Goal: Transaction & Acquisition: Book appointment/travel/reservation

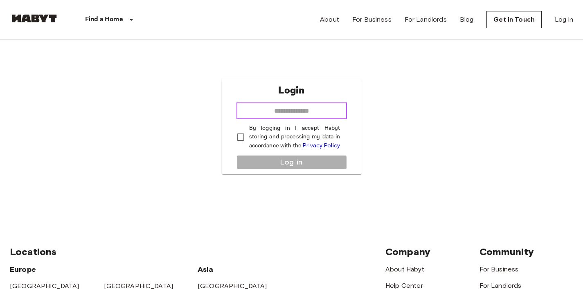
click at [307, 108] on input "email" at bounding box center [291, 111] width 110 height 16
type input "**********"
click at [271, 134] on p "By logging in I accept Habyt storing and processing my data in accordance with …" at bounding box center [294, 137] width 91 height 26
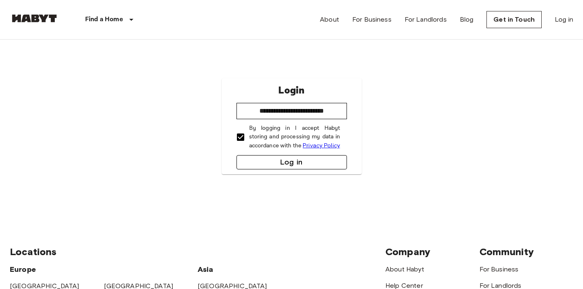
click at [269, 164] on button "Log in" at bounding box center [291, 162] width 110 height 14
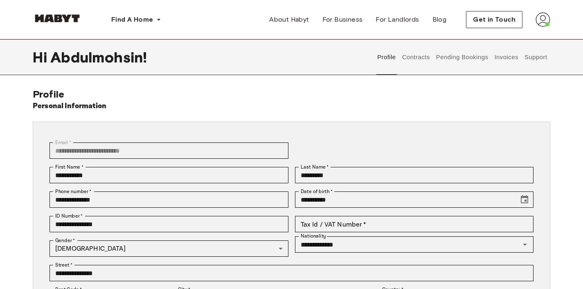
click at [407, 65] on button "Contracts" at bounding box center [416, 57] width 30 height 36
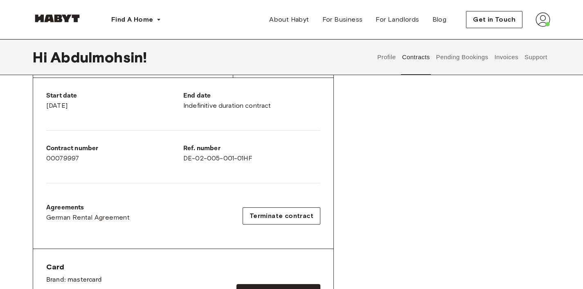
scroll to position [158, 0]
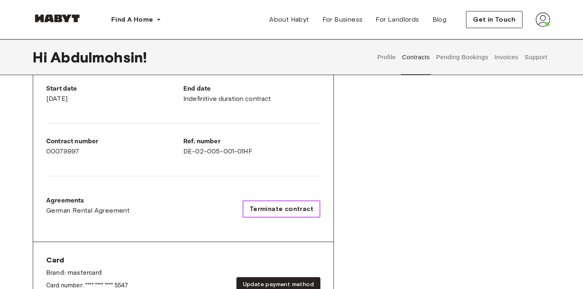
click at [271, 206] on span "Terminate contract" at bounding box center [281, 209] width 64 height 10
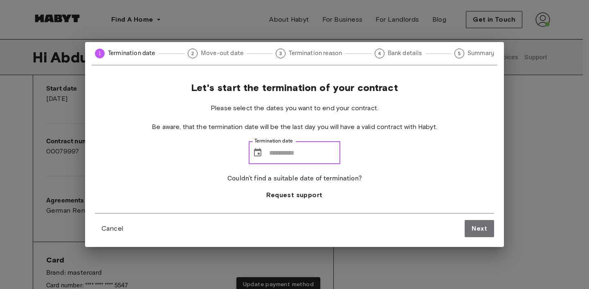
click at [280, 158] on input "Termination date" at bounding box center [304, 152] width 71 height 23
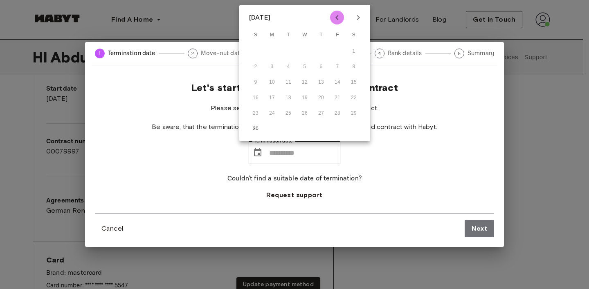
click at [337, 22] on icon "Previous month" at bounding box center [337, 18] width 10 height 10
click at [362, 17] on icon "Next month" at bounding box center [358, 18] width 10 height 10
click at [340, 18] on icon "Previous month" at bounding box center [337, 18] width 10 height 10
click at [217, 23] on div "1 Termination date 2 Move-out date 3 Termination reason 4 Bank details 5 Summar…" at bounding box center [294, 144] width 589 height 289
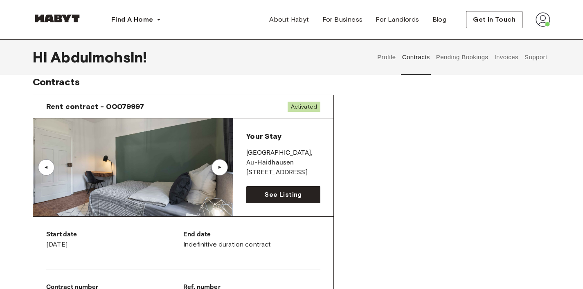
scroll to position [0, 0]
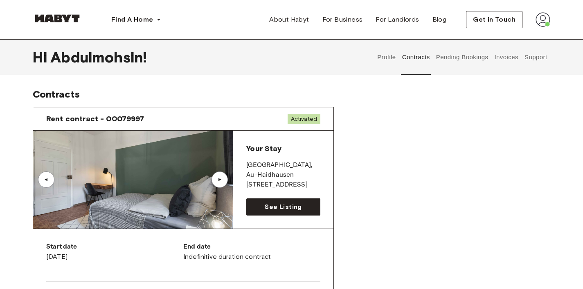
click at [222, 179] on div "▲" at bounding box center [219, 179] width 8 height 5
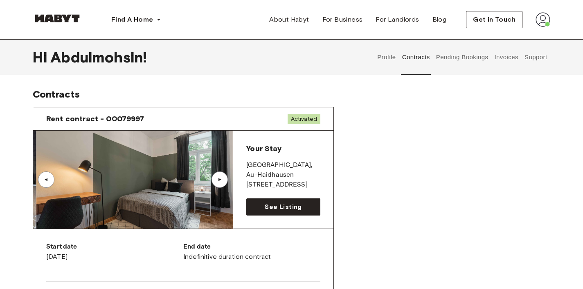
click at [221, 179] on div "▲" at bounding box center [219, 179] width 8 height 5
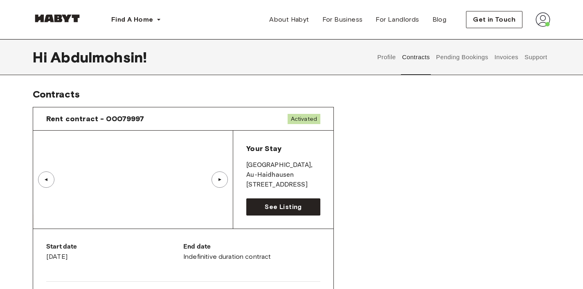
scroll to position [38, 0]
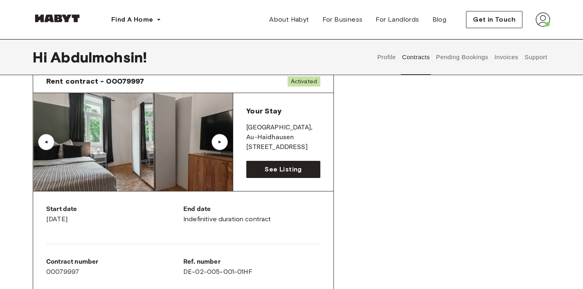
click at [220, 144] on div "▲" at bounding box center [219, 142] width 8 height 5
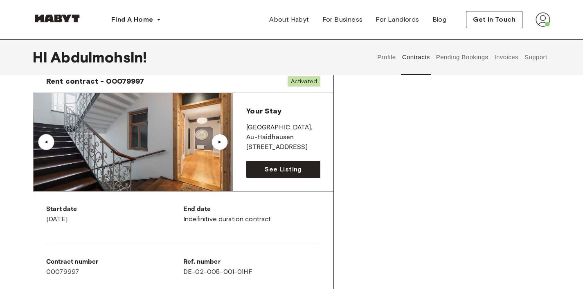
click at [220, 144] on div "▲" at bounding box center [219, 142] width 8 height 5
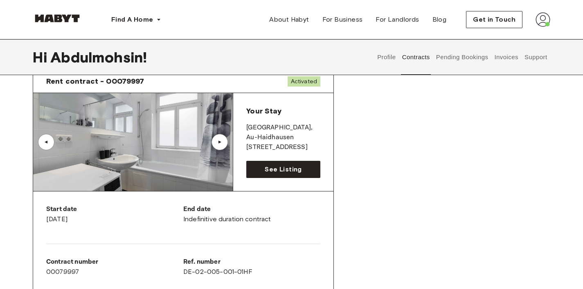
click at [220, 144] on div "▲" at bounding box center [219, 142] width 8 height 5
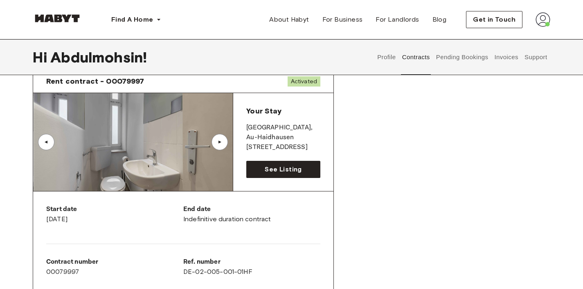
click at [220, 144] on div "▲" at bounding box center [219, 142] width 8 height 5
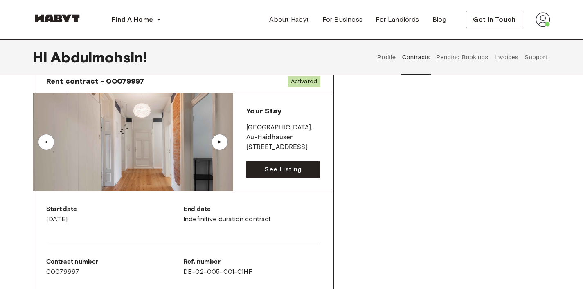
click at [220, 144] on div "▲" at bounding box center [219, 142] width 8 height 5
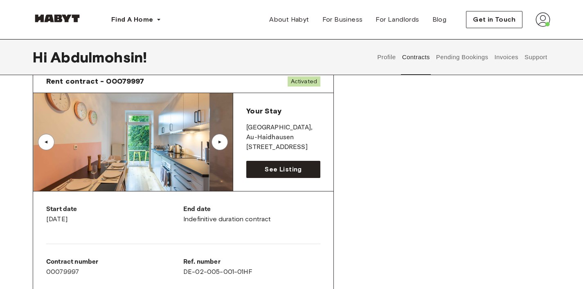
click at [56, 14] on img at bounding box center [57, 18] width 49 height 8
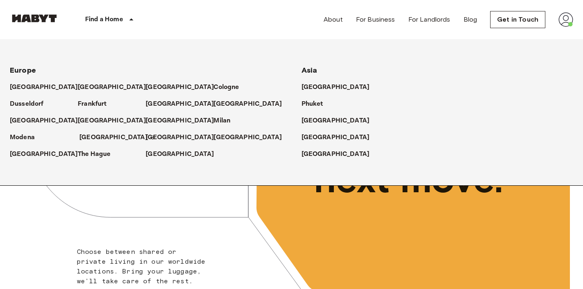
click at [79, 136] on p "[GEOGRAPHIC_DATA]" at bounding box center [113, 138] width 68 height 10
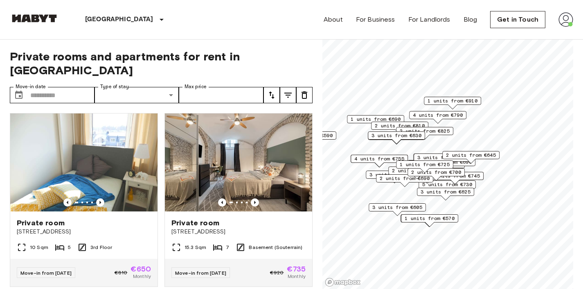
click at [412, 164] on span "1 units from €725" at bounding box center [424, 164] width 50 height 7
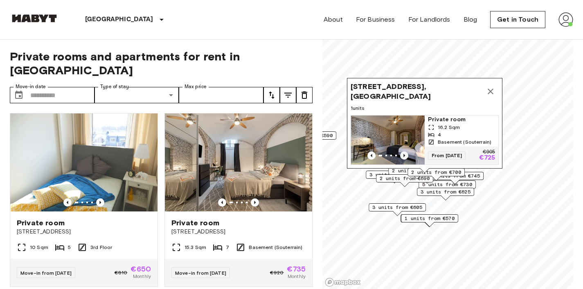
click at [403, 154] on icon "Previous image" at bounding box center [404, 155] width 2 height 3
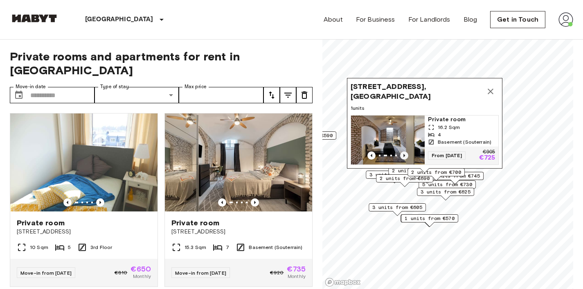
click at [404, 152] on icon "Previous image" at bounding box center [404, 156] width 8 height 8
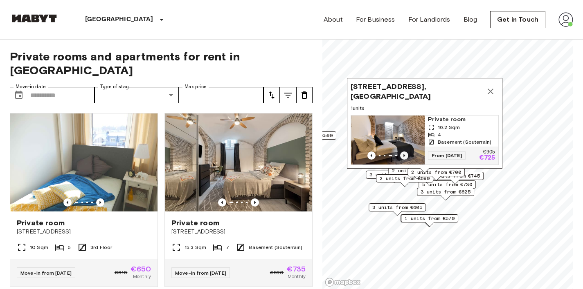
click at [404, 152] on icon "Previous image" at bounding box center [404, 156] width 8 height 8
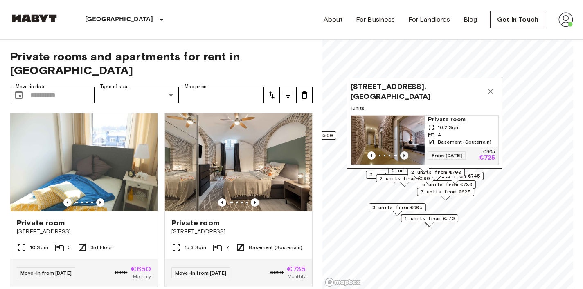
click at [404, 152] on icon "Previous image" at bounding box center [404, 156] width 8 height 8
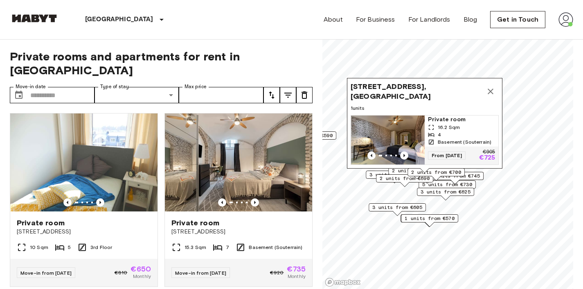
click at [490, 87] on icon "Map marker" at bounding box center [490, 92] width 10 height 10
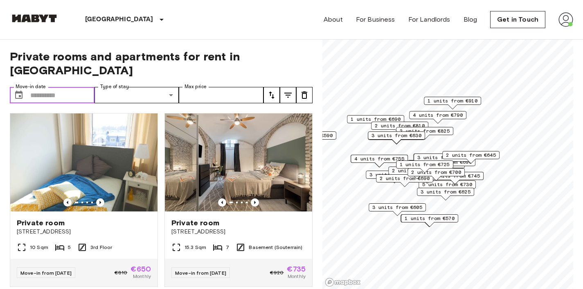
click at [62, 87] on input "Move-in date" at bounding box center [62, 95] width 64 height 16
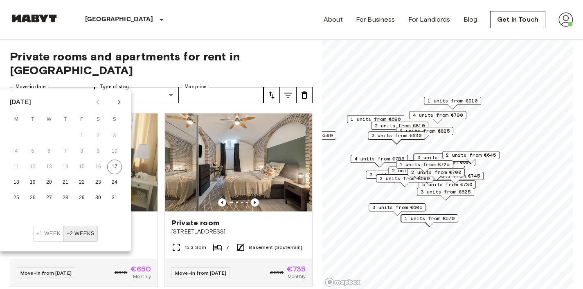
click at [123, 103] on icon "Next month" at bounding box center [119, 102] width 10 height 10
click at [20, 137] on button "1" at bounding box center [16, 136] width 15 height 15
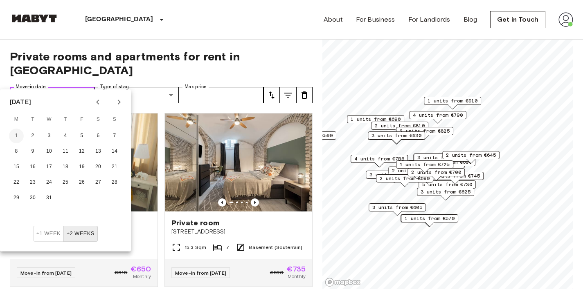
type input "**********"
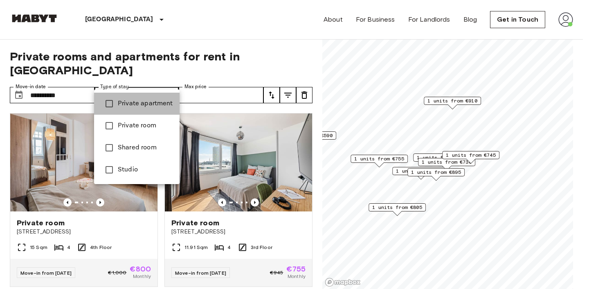
click at [137, 102] on span "Private apartment" at bounding box center [145, 104] width 55 height 10
type input "**********"
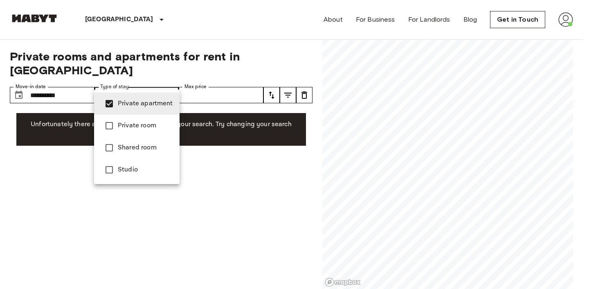
click at [141, 102] on span "Private apartment" at bounding box center [145, 104] width 55 height 10
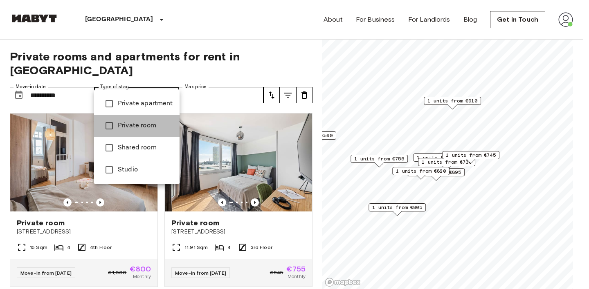
click at [141, 121] on span "Private room" at bounding box center [145, 126] width 55 height 10
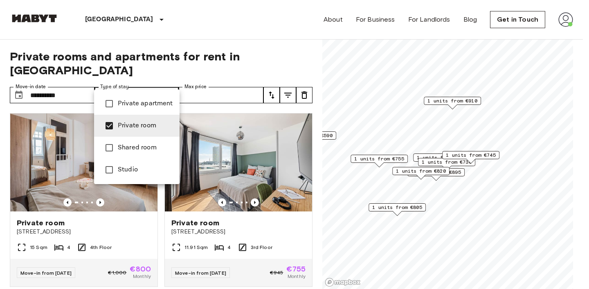
click at [123, 168] on span "Studio" at bounding box center [145, 170] width 55 height 10
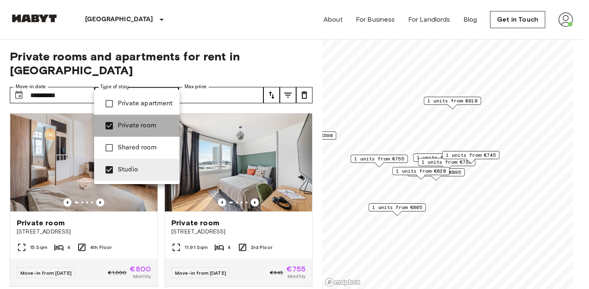
click at [123, 129] on span "Private room" at bounding box center [145, 126] width 55 height 10
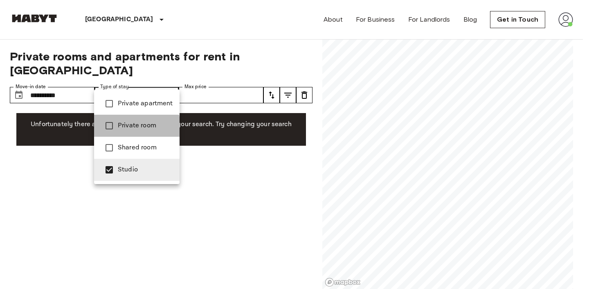
click at [124, 129] on span "Private room" at bounding box center [145, 126] width 55 height 10
type input "**********"
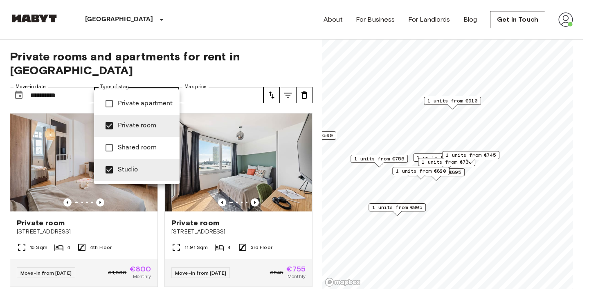
click at [212, 83] on div at bounding box center [294, 144] width 589 height 289
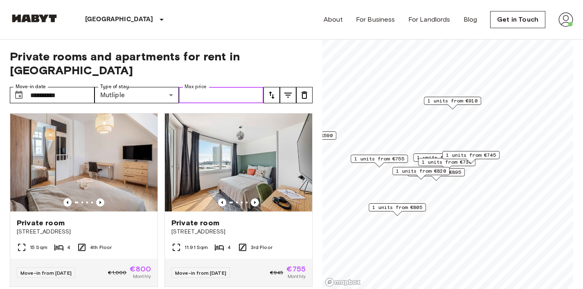
click at [212, 87] on input "Max price" at bounding box center [221, 95] width 85 height 16
type input "****"
click at [283, 65] on div "**********" at bounding box center [161, 165] width 303 height 250
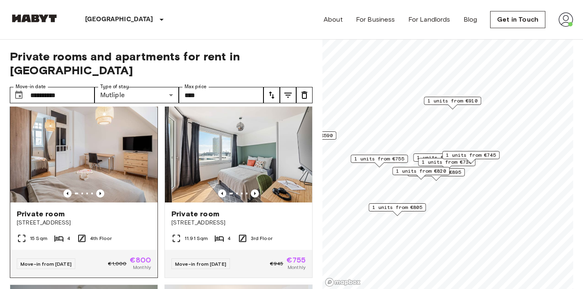
scroll to position [11, 0]
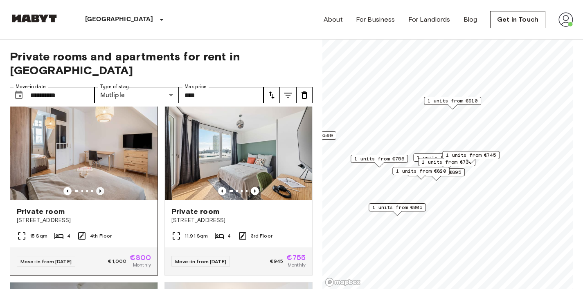
click at [100, 187] on icon "Previous image" at bounding box center [100, 191] width 8 height 8
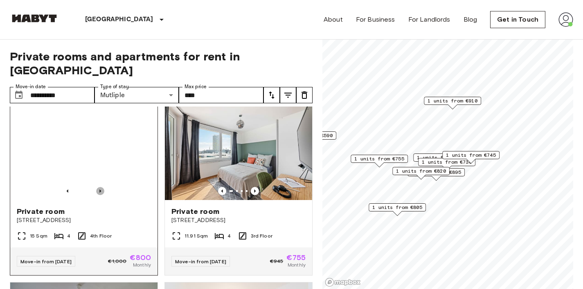
click at [100, 187] on icon "Previous image" at bounding box center [100, 191] width 8 height 8
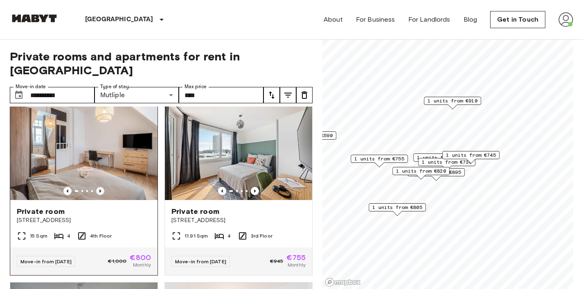
click at [100, 187] on icon "Previous image" at bounding box center [100, 191] width 8 height 8
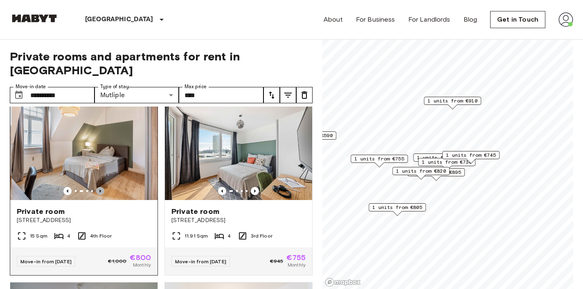
click at [100, 187] on icon "Previous image" at bounding box center [100, 191] width 8 height 8
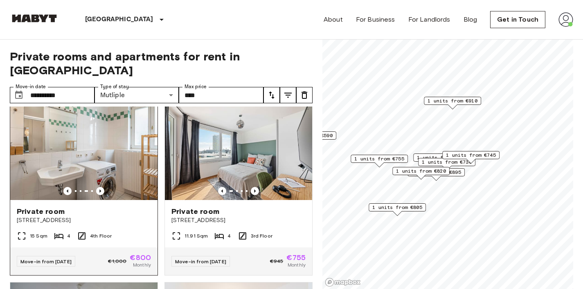
click at [107, 165] on img at bounding box center [83, 151] width 147 height 98
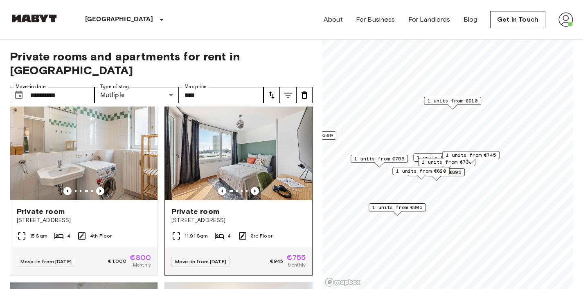
click at [254, 159] on img at bounding box center [238, 151] width 147 height 98
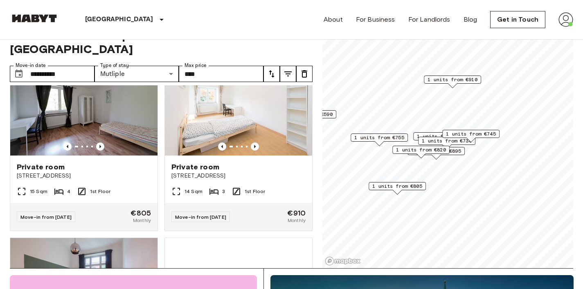
scroll to position [213, 0]
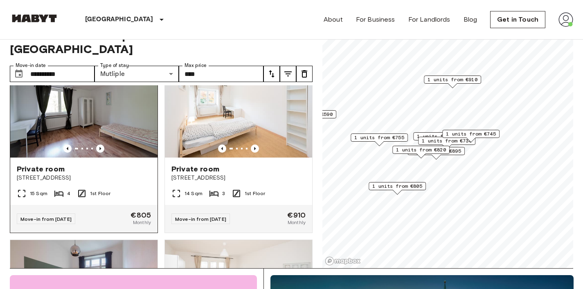
click at [103, 145] on div at bounding box center [83, 149] width 147 height 8
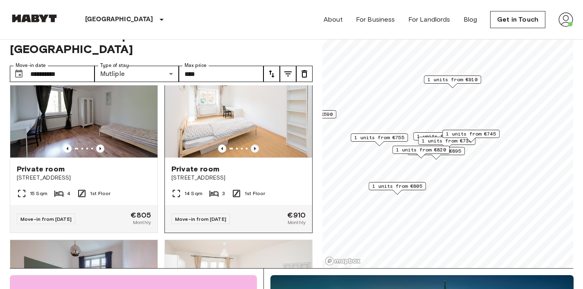
click at [254, 147] on icon "Previous image" at bounding box center [255, 148] width 2 height 3
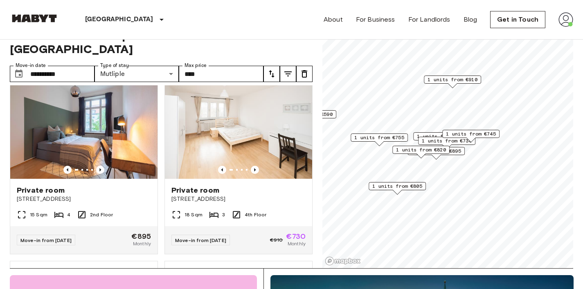
scroll to position [363, 0]
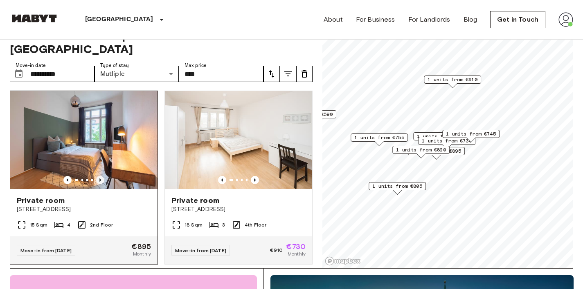
click at [100, 176] on icon "Previous image" at bounding box center [100, 180] width 8 height 8
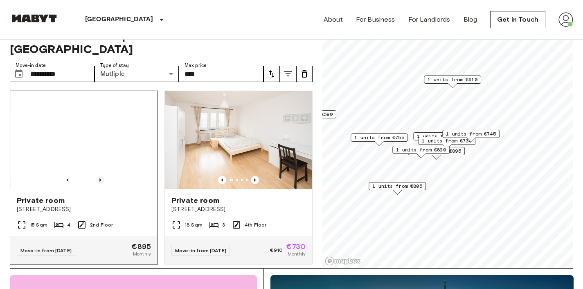
click at [100, 176] on icon "Previous image" at bounding box center [100, 180] width 8 height 8
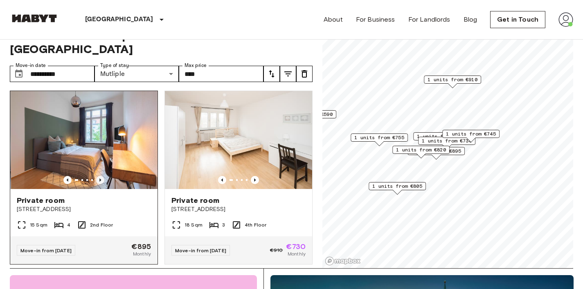
click at [100, 176] on icon "Previous image" at bounding box center [100, 180] width 8 height 8
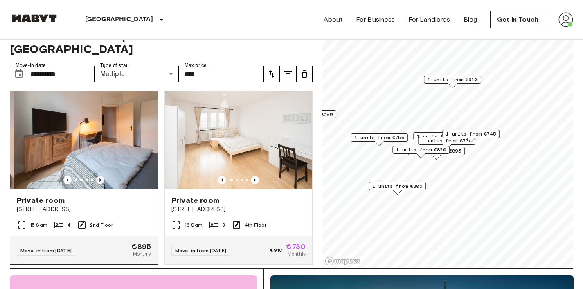
click at [100, 176] on icon "Previous image" at bounding box center [100, 180] width 8 height 8
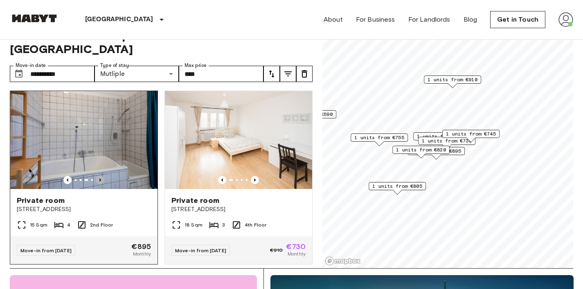
click at [100, 176] on icon "Previous image" at bounding box center [100, 180] width 8 height 8
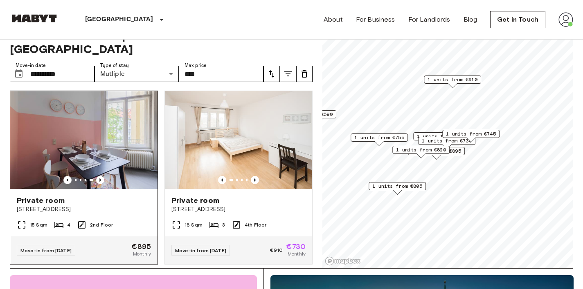
click at [134, 160] on img at bounding box center [83, 140] width 147 height 98
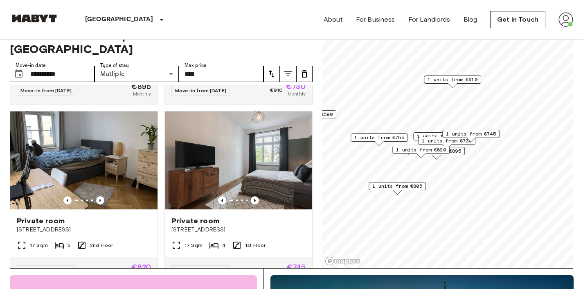
scroll to position [524, 0]
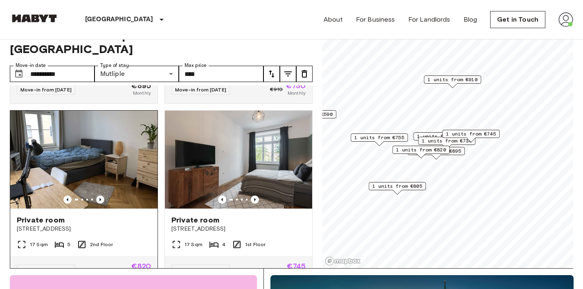
click at [100, 196] on icon "Previous image" at bounding box center [100, 200] width 8 height 8
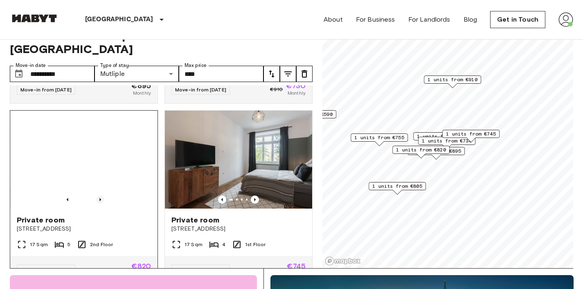
click at [100, 196] on icon "Previous image" at bounding box center [100, 200] width 8 height 8
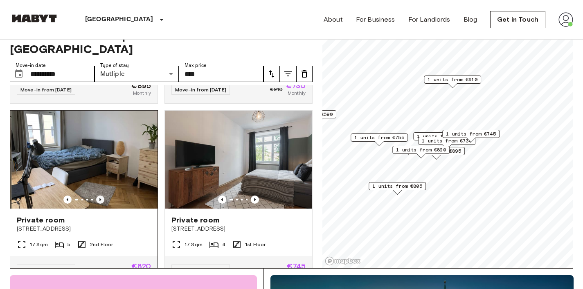
click at [100, 196] on icon "Previous image" at bounding box center [100, 200] width 8 height 8
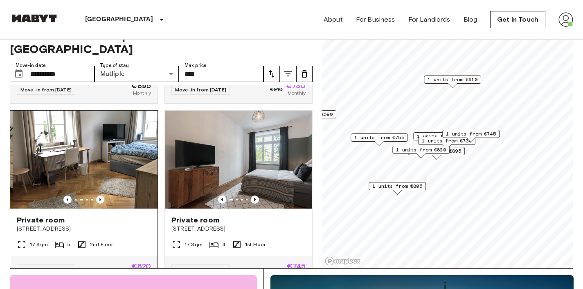
click at [100, 196] on icon "Previous image" at bounding box center [100, 200] width 8 height 8
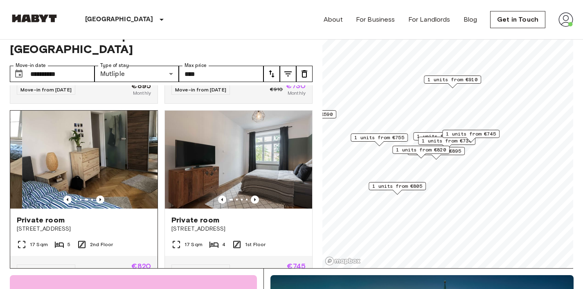
click at [108, 177] on img at bounding box center [95, 160] width 147 height 98
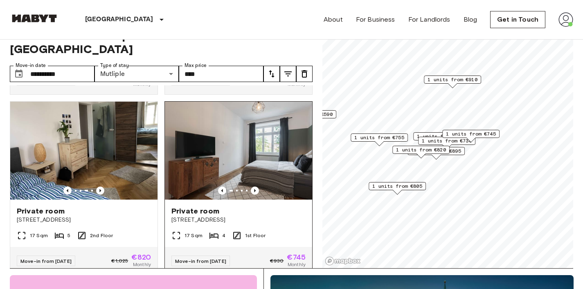
scroll to position [537, 0]
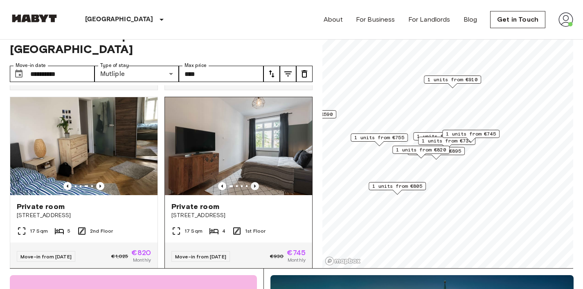
click at [252, 182] on icon "Previous image" at bounding box center [255, 186] width 8 height 8
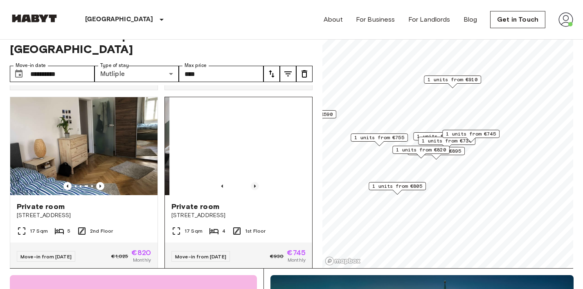
click at [252, 182] on icon "Previous image" at bounding box center [255, 186] width 8 height 8
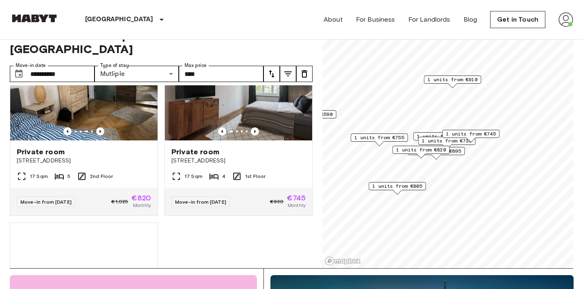
scroll to position [591, 0]
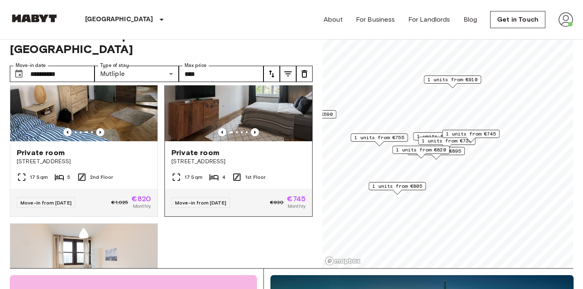
click at [198, 159] on span "[STREET_ADDRESS]" at bounding box center [238, 162] width 134 height 8
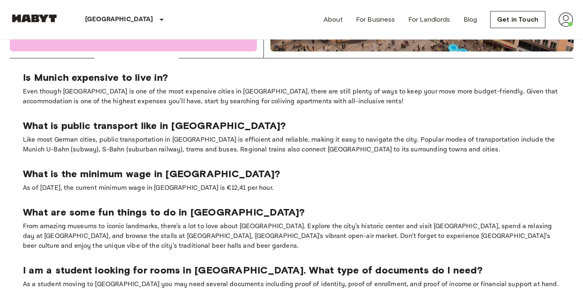
scroll to position [0, 0]
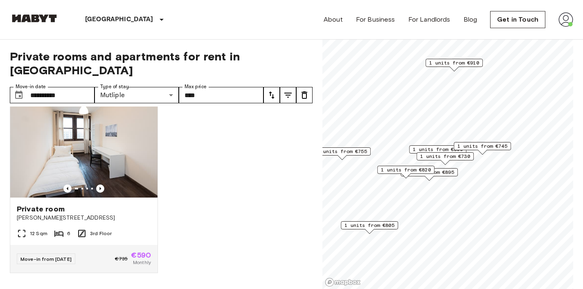
scroll to position [565, 0]
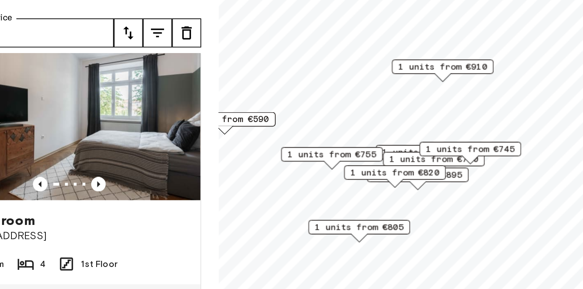
scroll to position [749, 0]
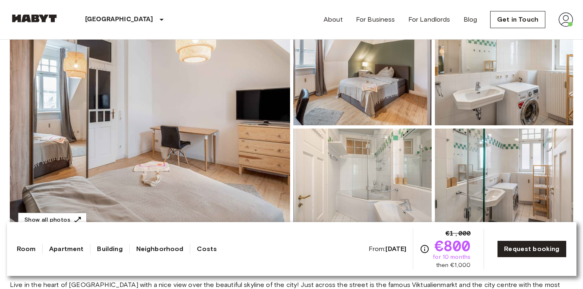
scroll to position [104, 0]
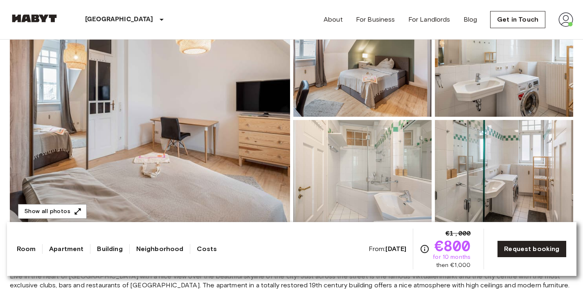
click at [217, 122] on img at bounding box center [150, 119] width 280 height 218
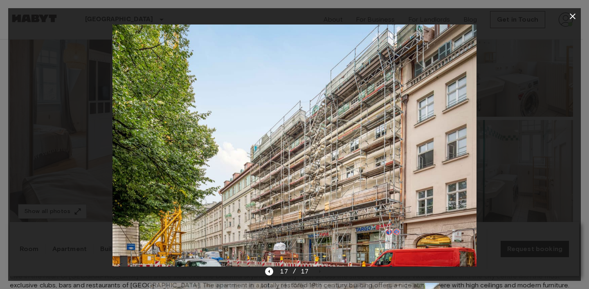
click at [508, 168] on div at bounding box center [294, 146] width 572 height 242
click at [569, 20] on icon "button" at bounding box center [572, 16] width 10 height 10
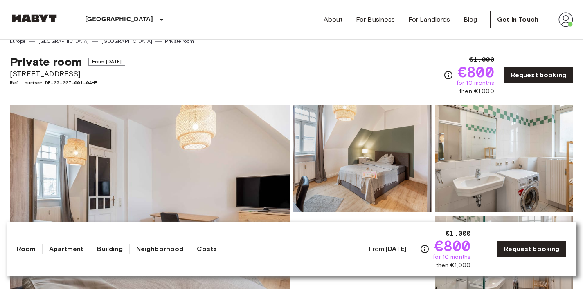
scroll to position [0, 0]
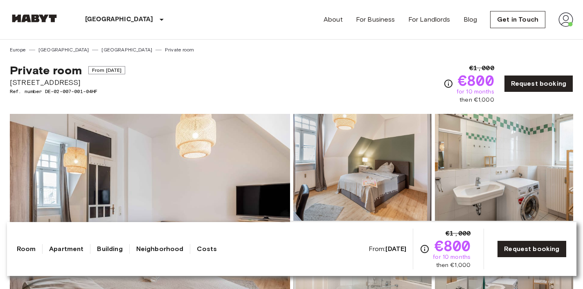
click at [40, 80] on span "Frauenstraße 10" at bounding box center [67, 82] width 115 height 11
drag, startPoint x: 67, startPoint y: 82, endPoint x: 9, endPoint y: 82, distance: 58.5
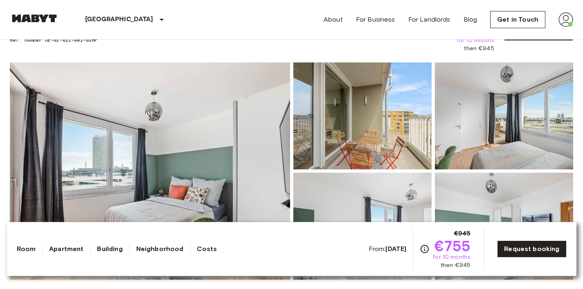
scroll to position [78, 0]
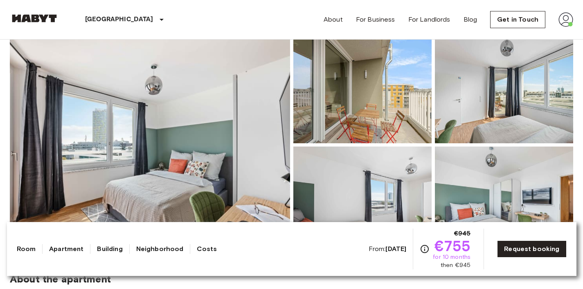
click at [218, 126] on img at bounding box center [150, 145] width 280 height 218
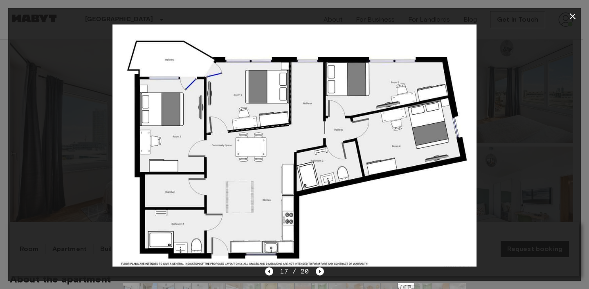
click at [565, 23] on div at bounding box center [294, 16] width 572 height 16
click at [569, 18] on icon "button" at bounding box center [572, 16] width 10 height 10
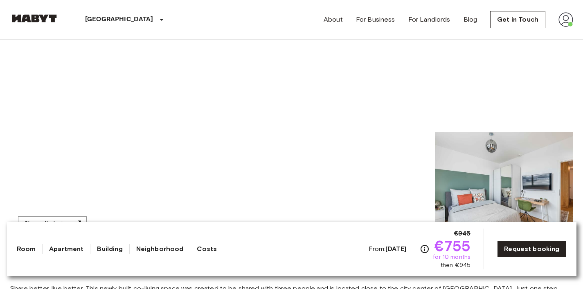
scroll to position [0, 0]
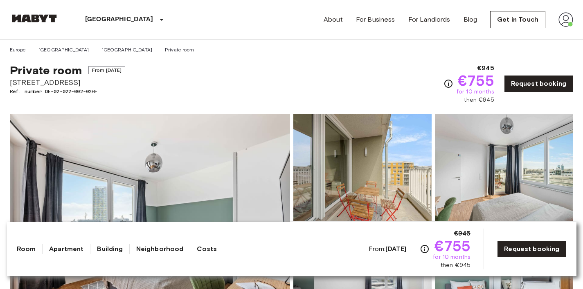
drag, startPoint x: 11, startPoint y: 83, endPoint x: 76, endPoint y: 84, distance: 65.8
click at [76, 84] on span "Tübinger Straße 3c" at bounding box center [67, 82] width 115 height 11
copy span "Tübinger Straße 3c"
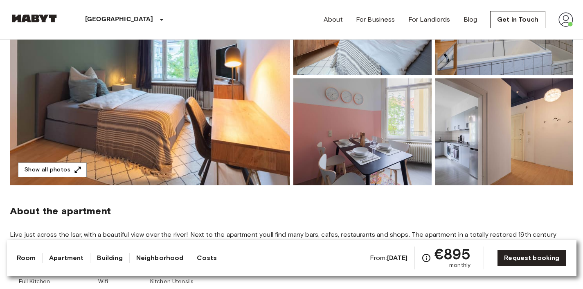
scroll to position [137, 0]
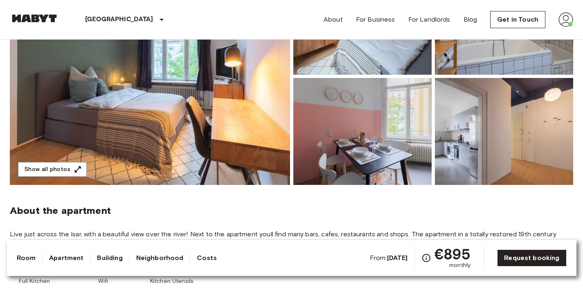
click at [224, 99] on img at bounding box center [150, 77] width 280 height 218
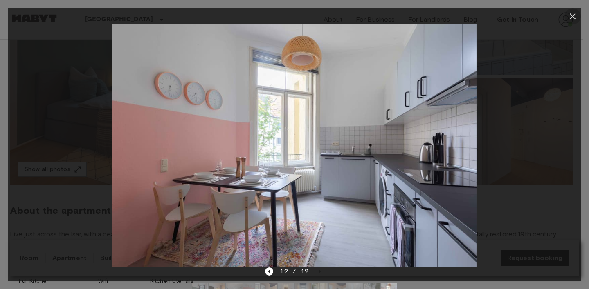
click at [568, 16] on icon "button" at bounding box center [572, 16] width 10 height 10
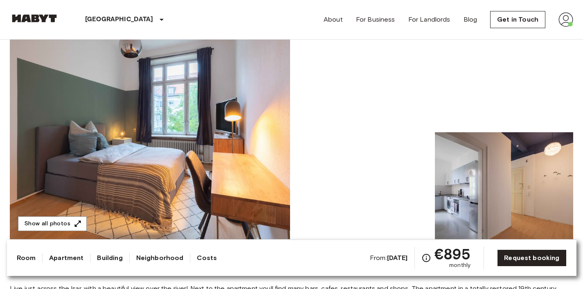
scroll to position [0, 0]
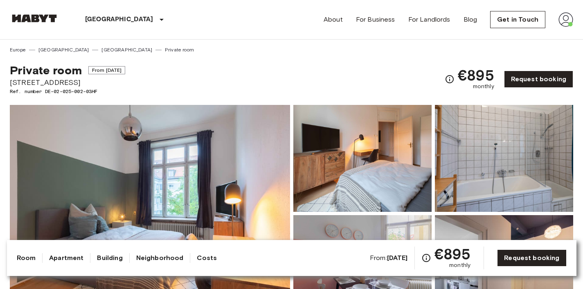
click at [69, 82] on span "Wittelsbacherstraße 5" at bounding box center [67, 82] width 115 height 11
drag, startPoint x: 85, startPoint y: 81, endPoint x: 10, endPoint y: 79, distance: 74.8
click at [10, 79] on span "Wittelsbacherstraße 5" at bounding box center [67, 82] width 115 height 11
copy span "Wittelsbacherstraße 5"
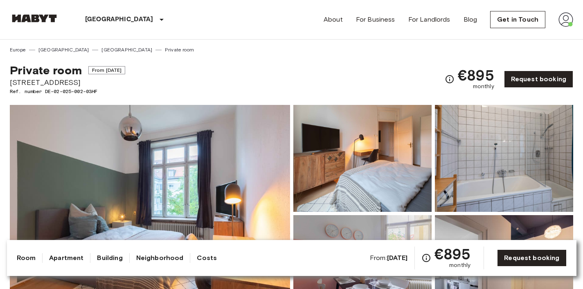
click at [297, 81] on div "Private room From Nov 19 2025 Wittelsbacherstraße 5 Ref. number DE-02-025-002-0…" at bounding box center [291, 75] width 563 height 42
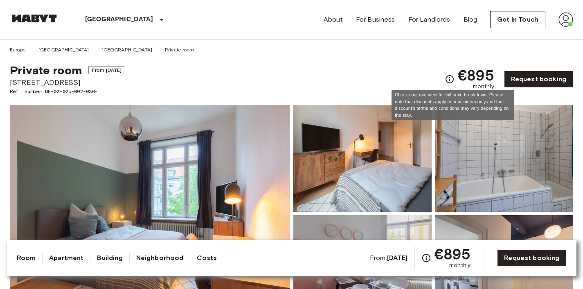
click at [450, 81] on icon "Check cost overview for full price breakdown. Please note that discounts apply …" at bounding box center [449, 79] width 10 height 10
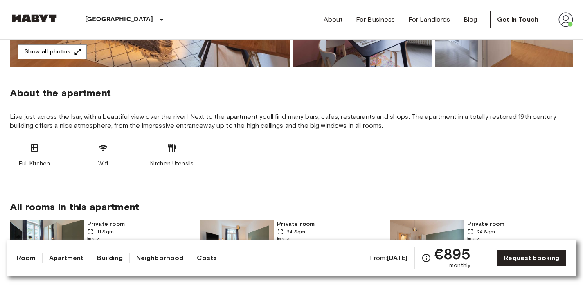
scroll to position [257, 0]
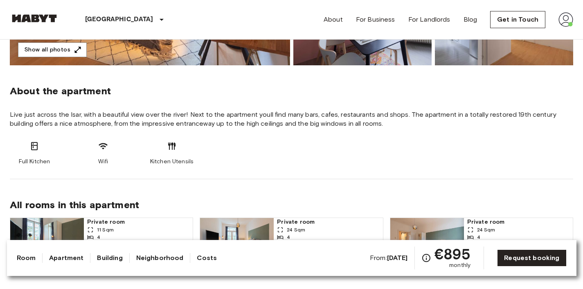
click at [29, 257] on link "Room" at bounding box center [26, 258] width 19 height 10
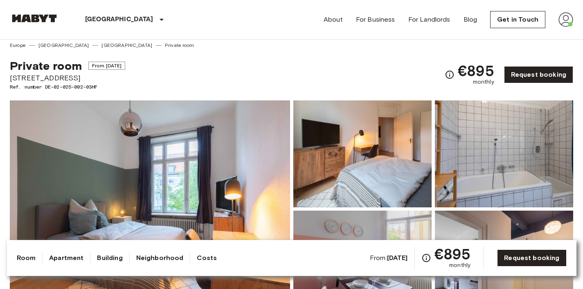
scroll to position [0, 0]
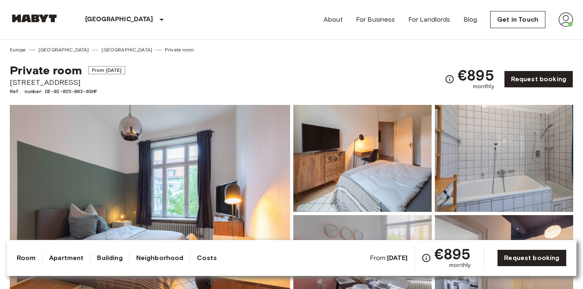
click at [64, 260] on link "Apartment" at bounding box center [66, 258] width 34 height 10
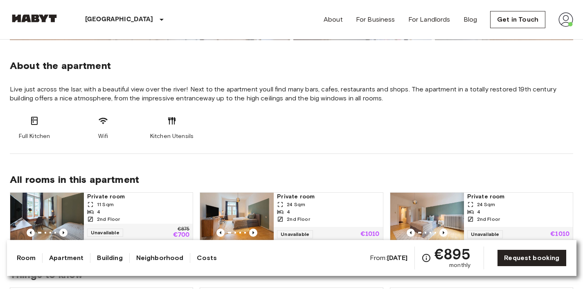
scroll to position [283, 0]
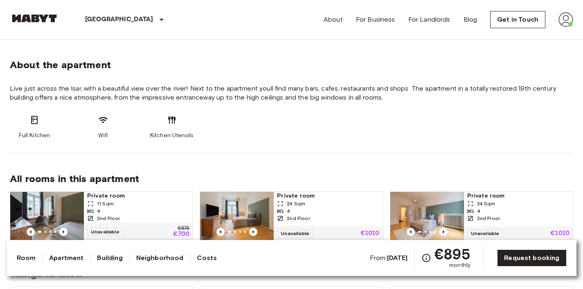
click at [104, 257] on link "Building" at bounding box center [109, 258] width 25 height 10
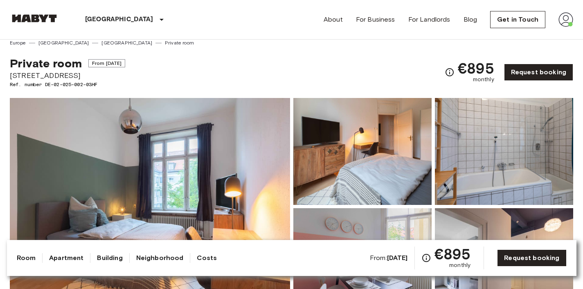
scroll to position [0, 0]
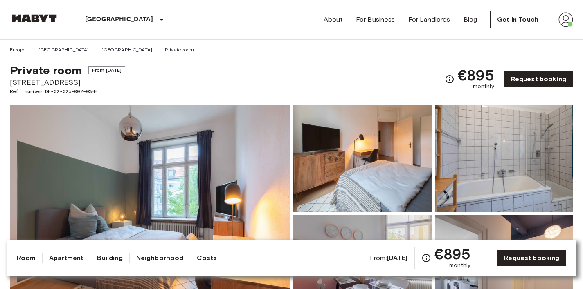
click at [146, 256] on link "Neighborhood" at bounding box center [159, 258] width 47 height 10
click at [152, 258] on link "Neighborhood" at bounding box center [159, 258] width 47 height 10
click at [205, 260] on link "Costs" at bounding box center [207, 258] width 20 height 10
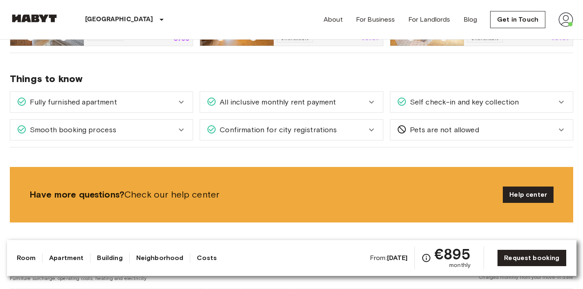
scroll to position [476, 0]
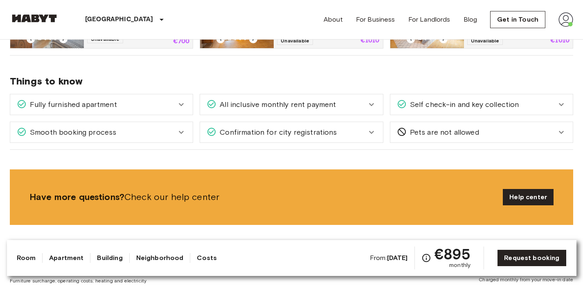
click at [184, 109] on icon at bounding box center [181, 105] width 10 height 10
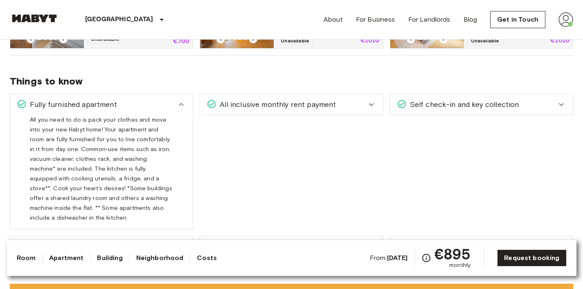
click at [285, 110] on div "All inclusive monthly rent payment" at bounding box center [291, 104] width 182 height 20
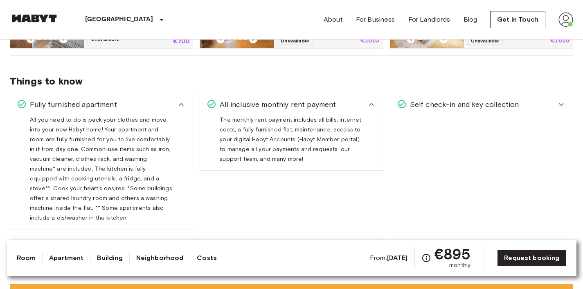
click at [460, 104] on span "Self check-in and key collection" at bounding box center [462, 104] width 112 height 11
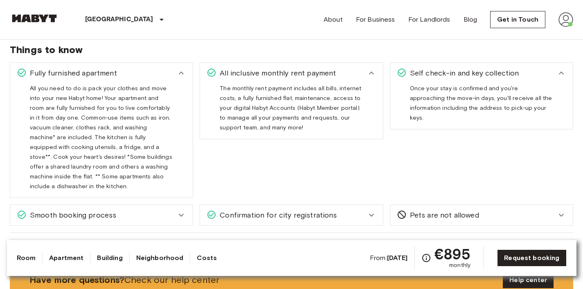
scroll to position [549, 0]
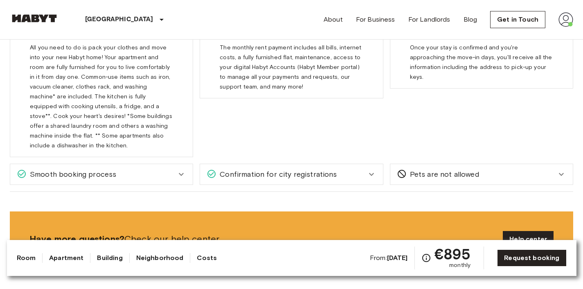
click at [319, 173] on div "Confirmation for city registrations" at bounding box center [291, 174] width 182 height 20
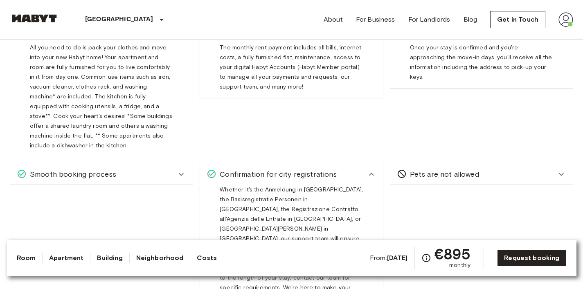
click at [319, 173] on div "Confirmation for city registrations" at bounding box center [291, 174] width 182 height 20
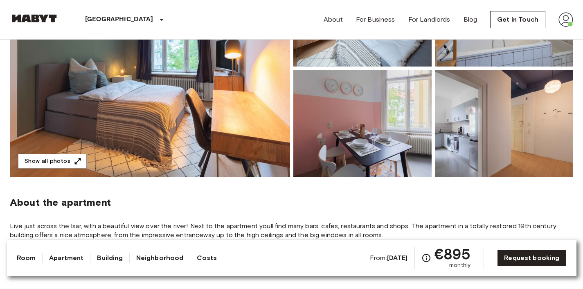
scroll to position [147, 0]
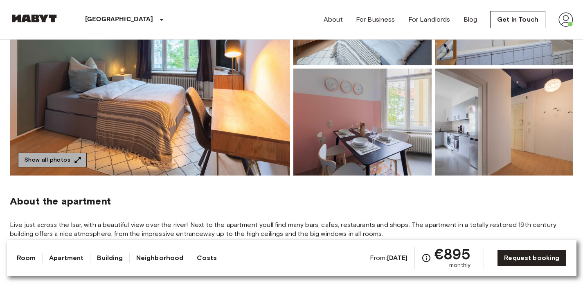
click at [68, 153] on button "Show all photos" at bounding box center [52, 160] width 69 height 15
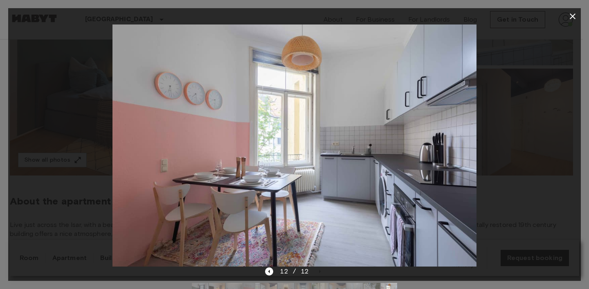
click at [573, 21] on icon "button" at bounding box center [572, 16] width 10 height 10
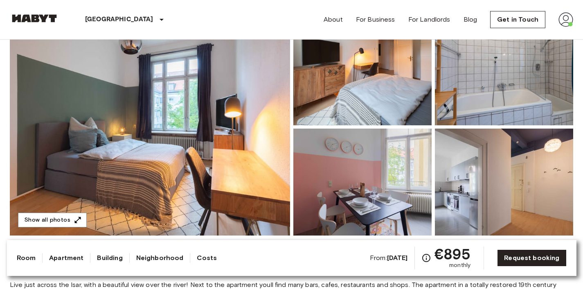
scroll to position [152, 0]
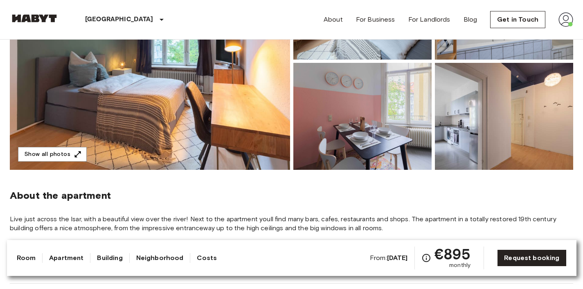
click at [258, 74] on img at bounding box center [150, 62] width 280 height 218
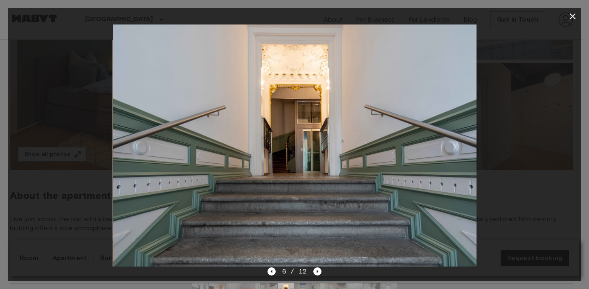
click at [514, 130] on div at bounding box center [294, 146] width 572 height 242
click at [570, 13] on icon "button" at bounding box center [572, 16] width 10 height 10
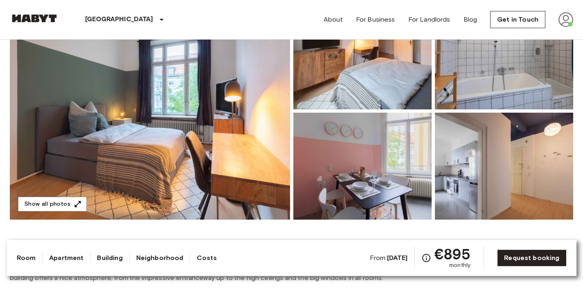
scroll to position [0, 0]
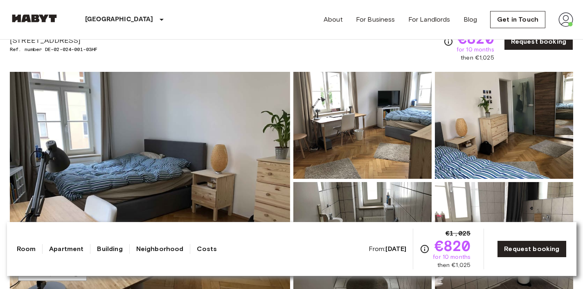
scroll to position [30, 0]
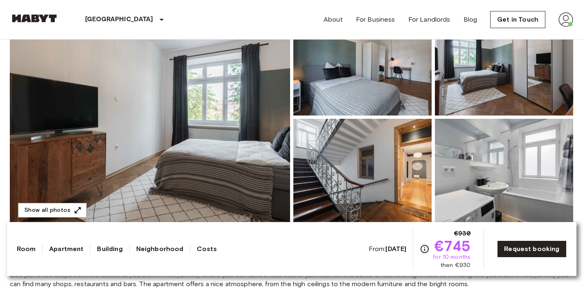
scroll to position [106, 0]
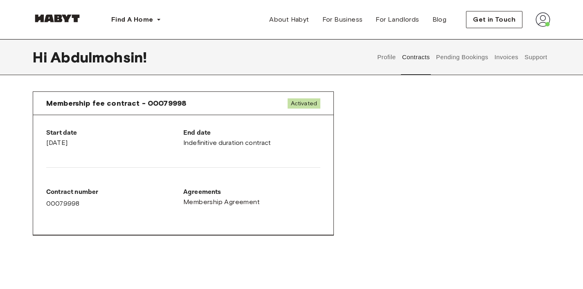
scroll to position [421, 0]
click at [514, 55] on button "Invoices" at bounding box center [506, 57] width 26 height 36
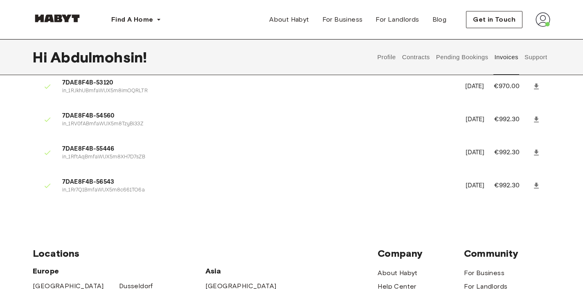
scroll to position [706, 0]
